Goal: Transaction & Acquisition: Purchase product/service

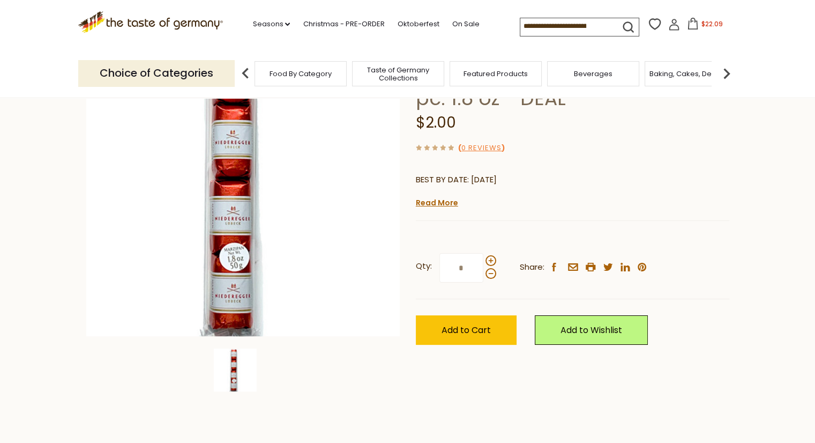
scroll to position [161, 0]
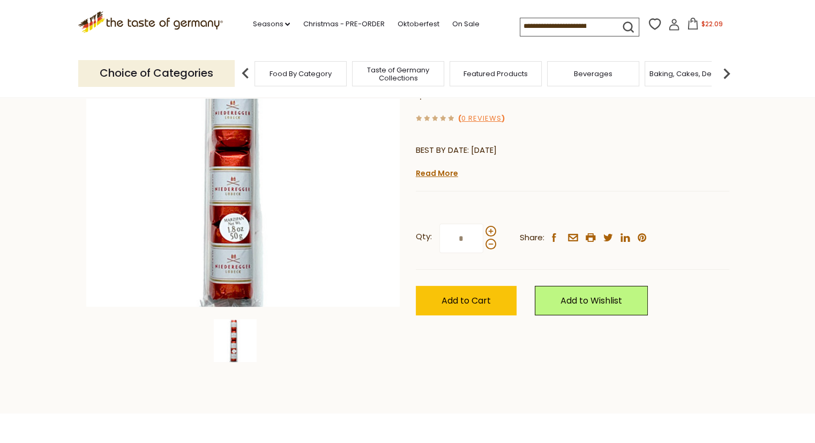
click at [476, 238] on input "*" at bounding box center [461, 237] width 44 height 29
click at [475, 298] on span "Add to Cart" at bounding box center [466, 300] width 49 height 12
click at [467, 298] on span "Add to Cart" at bounding box center [466, 300] width 49 height 12
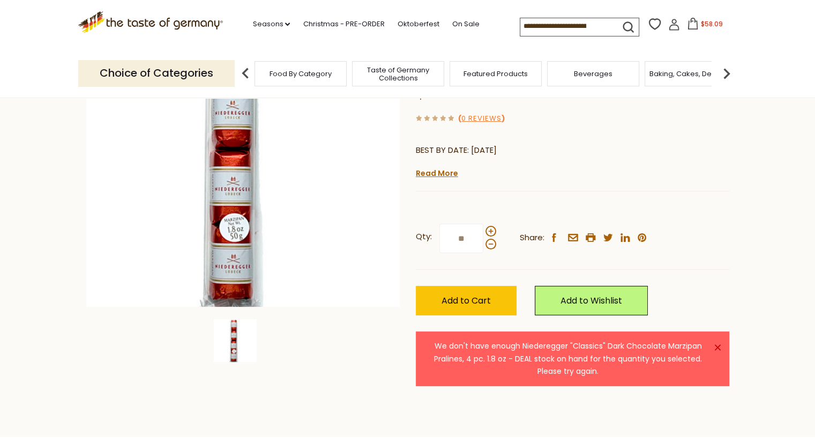
drag, startPoint x: 460, startPoint y: 239, endPoint x: 424, endPoint y: 245, distance: 37.0
click at [424, 245] on label "Qty: **" at bounding box center [456, 237] width 80 height 29
click at [439, 245] on input "**" at bounding box center [461, 237] width 44 height 29
click at [416, 286] on button "Add to Cart" at bounding box center [466, 300] width 101 height 29
drag, startPoint x: 460, startPoint y: 240, endPoint x: 447, endPoint y: 242, distance: 13.6
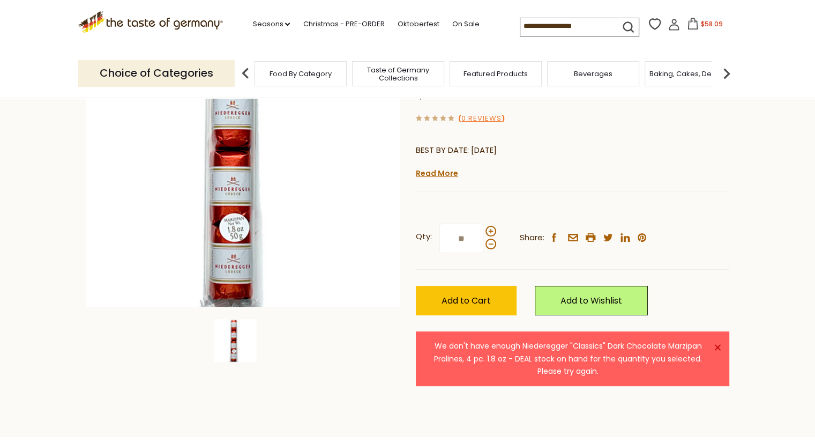
click at [447, 242] on input "**" at bounding box center [461, 237] width 44 height 29
drag, startPoint x: 462, startPoint y: 241, endPoint x: 447, endPoint y: 242, distance: 15.6
click at [447, 242] on input "**" at bounding box center [461, 237] width 44 height 29
click at [416, 286] on button "Add to Cart" at bounding box center [466, 300] width 101 height 29
drag, startPoint x: 463, startPoint y: 238, endPoint x: 456, endPoint y: 241, distance: 7.3
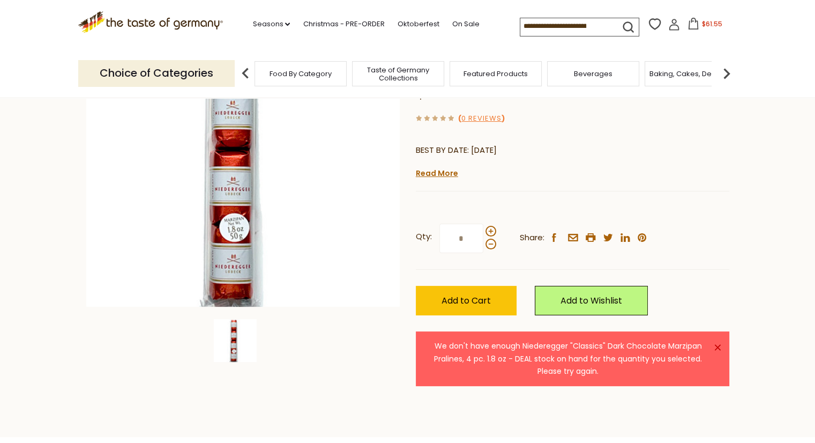
click at [456, 241] on input "*" at bounding box center [461, 237] width 44 height 29
type input "*"
click at [416, 286] on button "Add to Cart" at bounding box center [466, 300] width 101 height 29
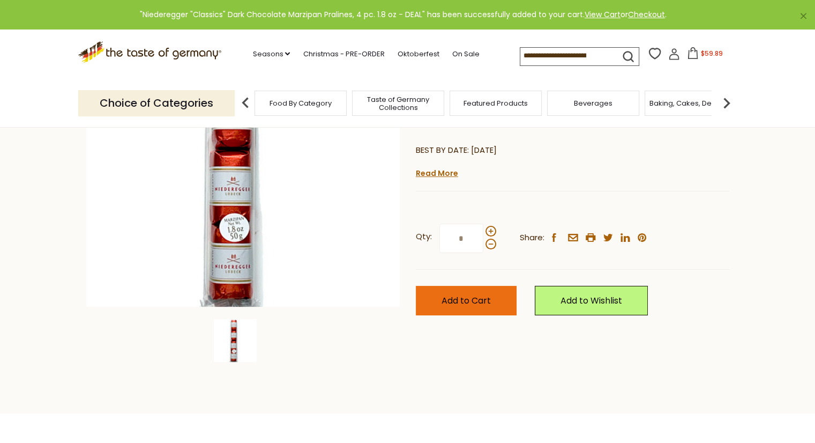
click at [467, 304] on span "Add to Cart" at bounding box center [466, 300] width 49 height 12
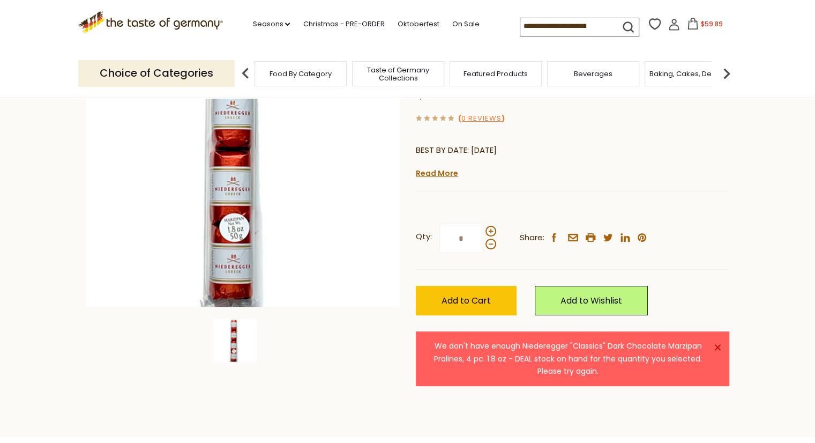
click at [692, 24] on icon at bounding box center [693, 24] width 12 height 12
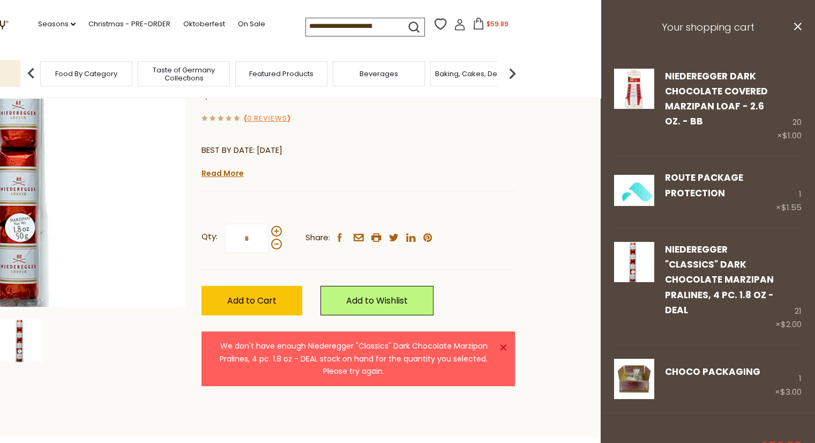
click at [550, 147] on section "Home On Sale Discount Deals Niederegger "Classics" Dark Chocolate Marzipan Pral…" at bounding box center [193, 187] width 815 height 501
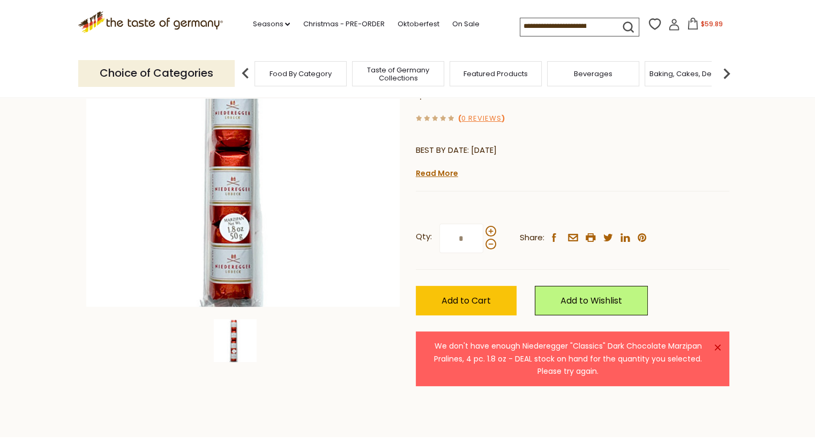
click at [701, 28] on span "$59.89" at bounding box center [712, 23] width 22 height 9
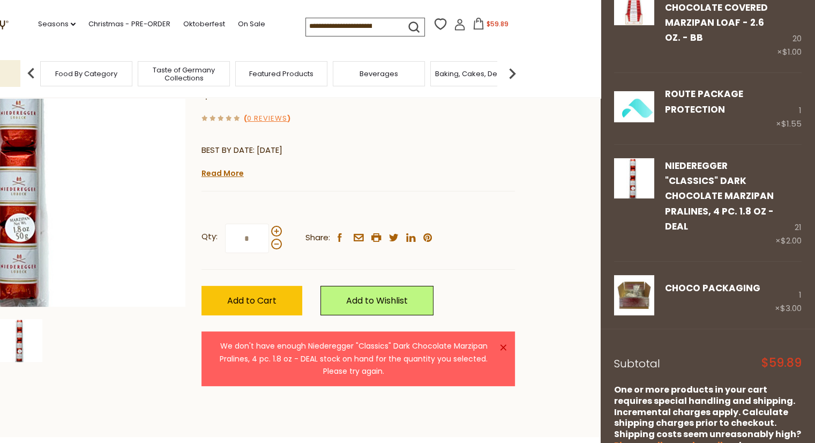
scroll to position [152, 0]
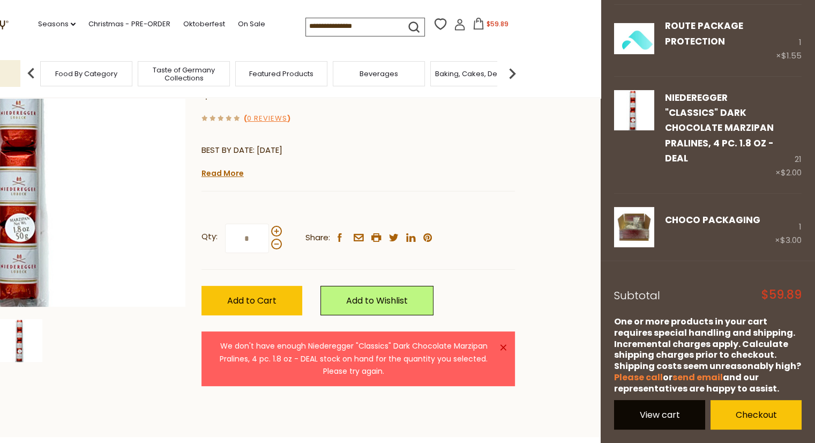
click at [658, 414] on link "View cart" at bounding box center [659, 414] width 91 height 29
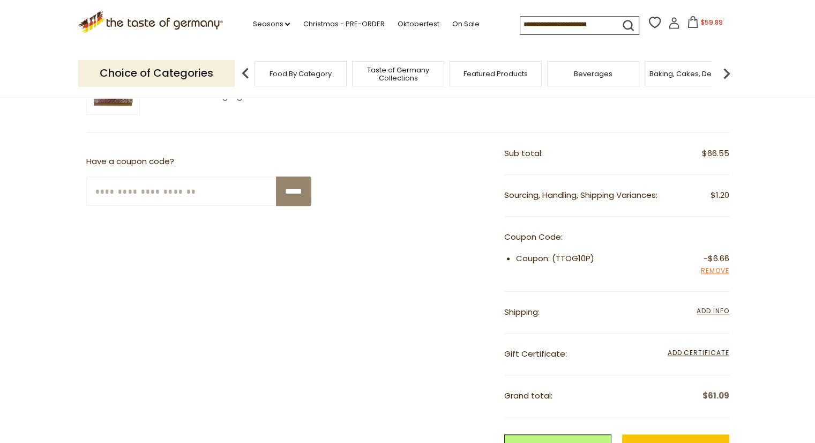
scroll to position [429, 0]
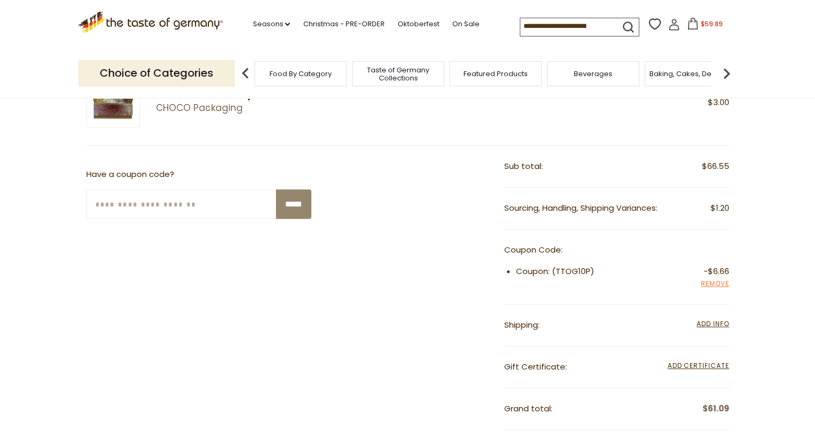
scroll to position [417, 0]
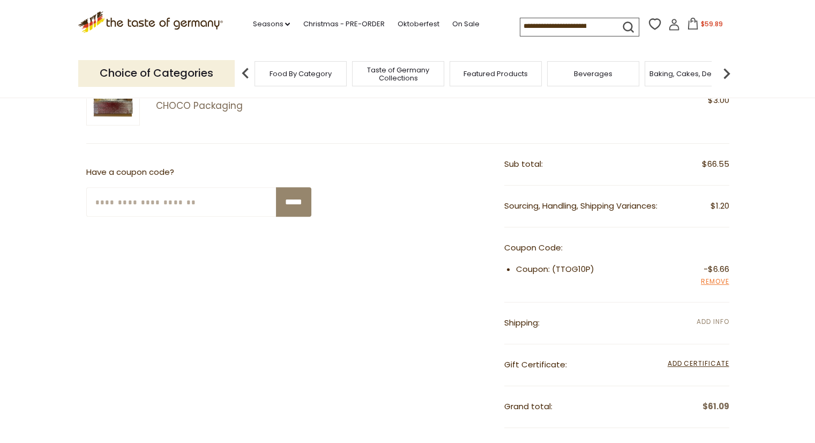
click at [711, 317] on span "Add Info" at bounding box center [713, 321] width 32 height 9
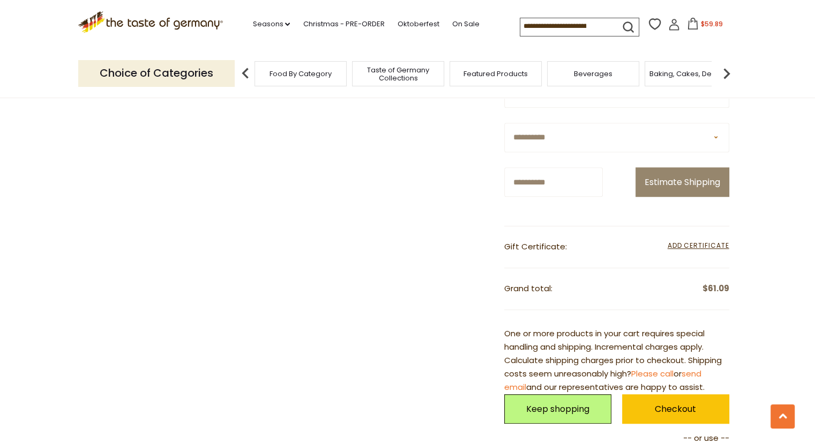
scroll to position [685, 0]
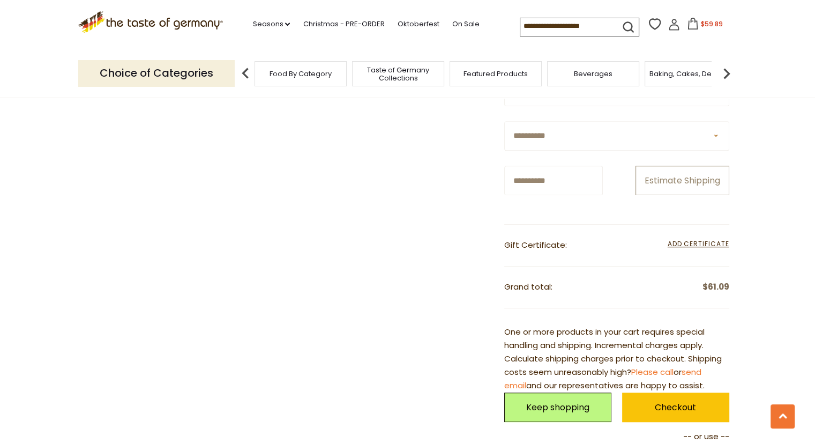
click at [680, 178] on button "Estimate Shipping" at bounding box center [683, 180] width 94 height 29
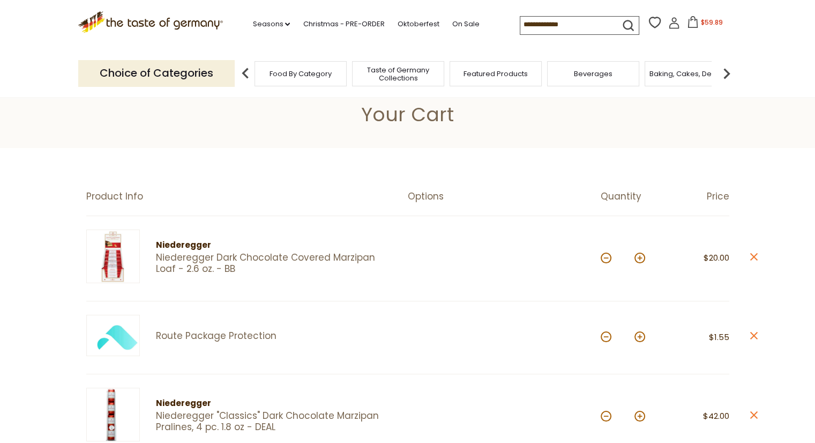
scroll to position [0, 0]
